Goal: Navigation & Orientation: Find specific page/section

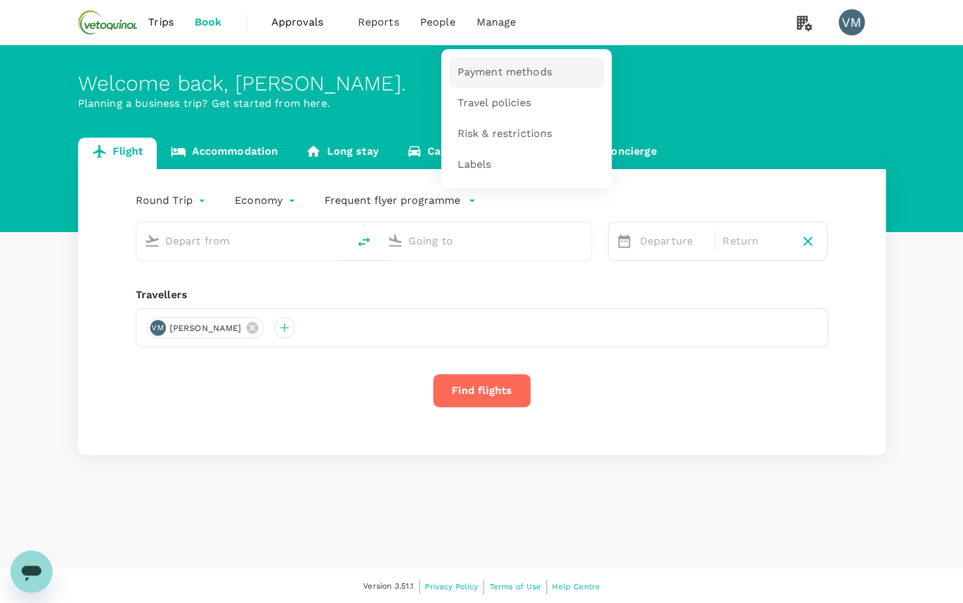
click at [496, 73] on span "Payment methods" at bounding box center [504, 72] width 94 height 15
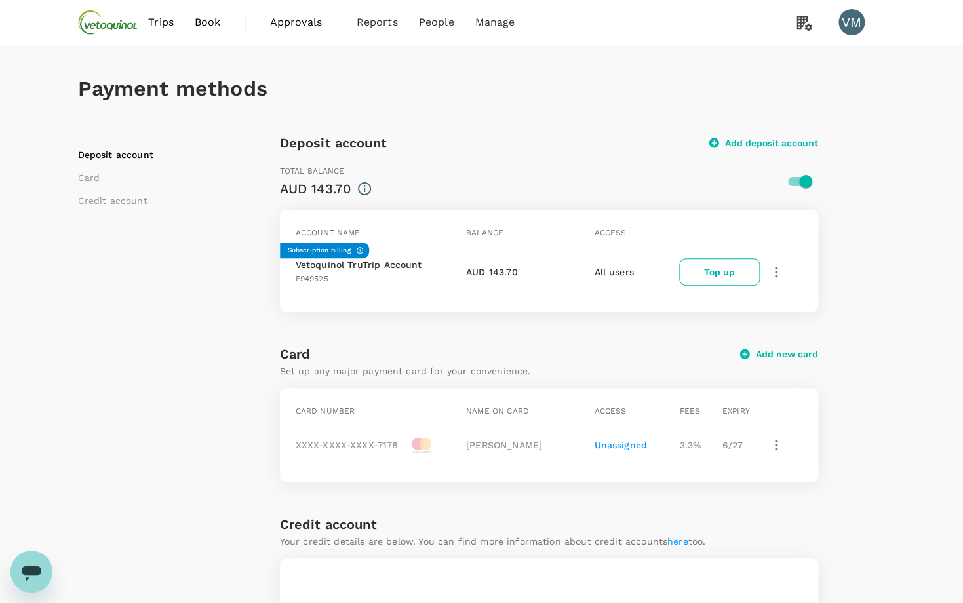
click at [50, 572] on div "Open messaging window" at bounding box center [31, 571] width 39 height 39
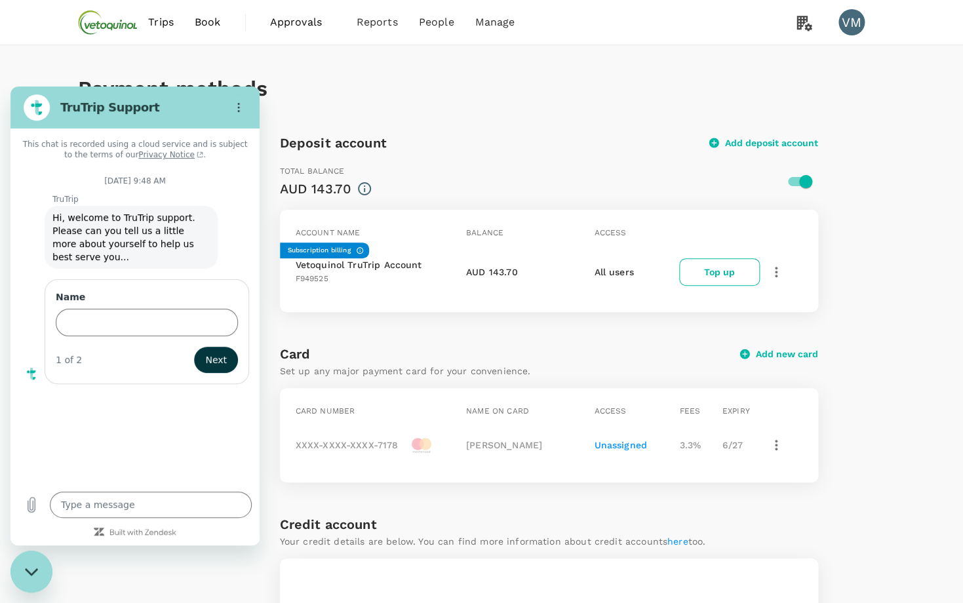
click at [39, 567] on div "Close messaging window" at bounding box center [31, 571] width 39 height 39
type textarea "x"
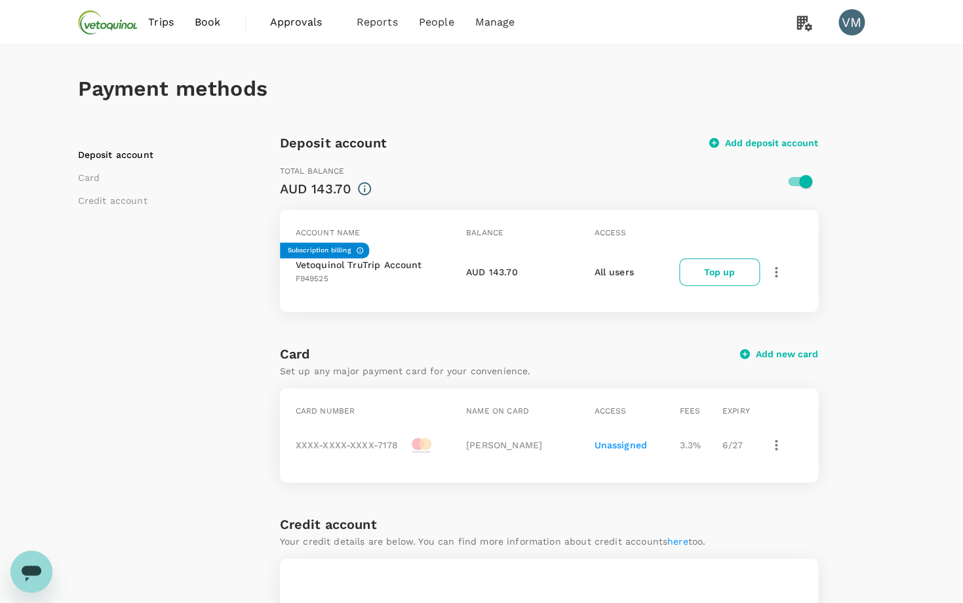
click at [484, 127] on div "Payment methods" at bounding box center [481, 88] width 807 height 87
click at [376, 105] on span "Transactions" at bounding box center [372, 103] width 67 height 15
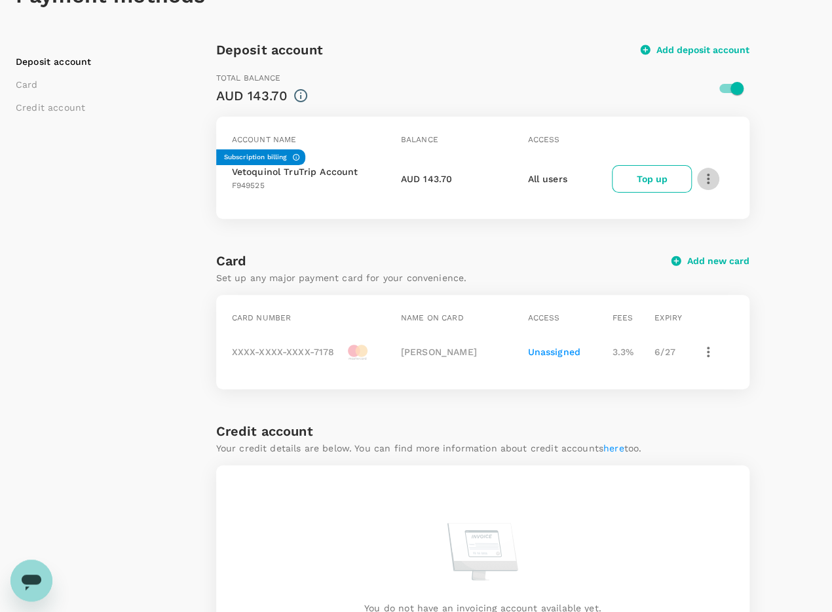
click at [707, 181] on icon "button" at bounding box center [709, 179] width 16 height 16
